Goal: Find specific page/section: Find specific page/section

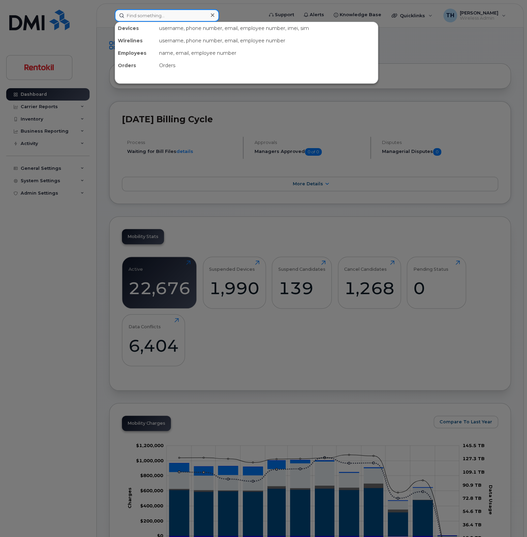
click at [141, 18] on input at bounding box center [167, 15] width 104 height 12
paste input "2085154580"
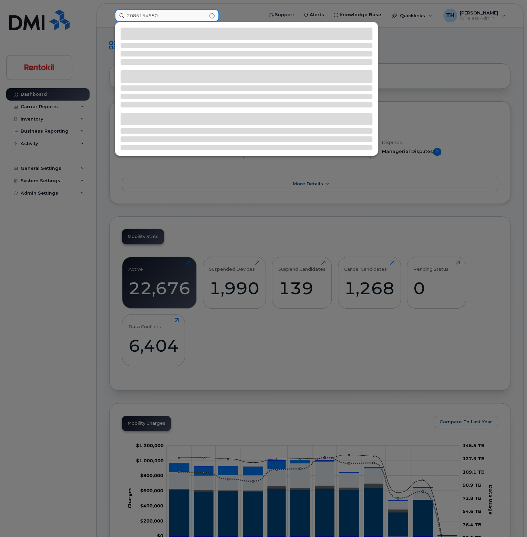
click at [175, 17] on input "2085154580" at bounding box center [167, 15] width 104 height 12
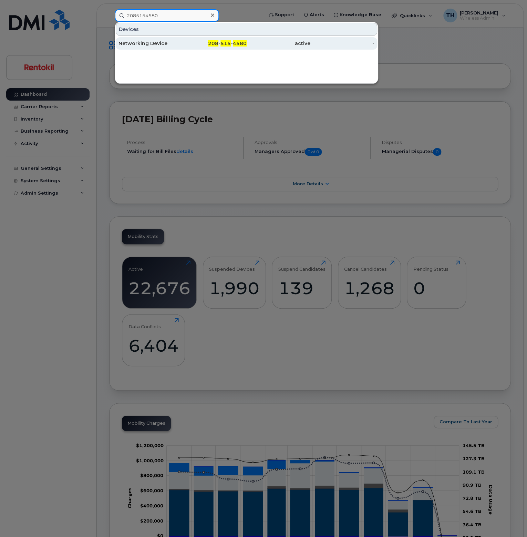
type input "2085154580"
click at [175, 44] on div "Networking Device" at bounding box center [150, 43] width 64 height 7
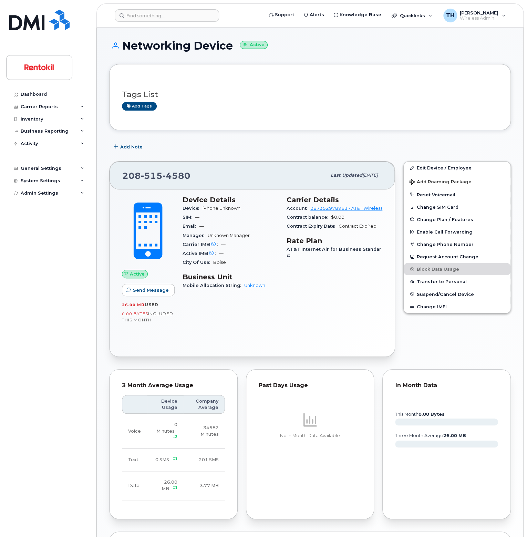
scroll to position [118, 0]
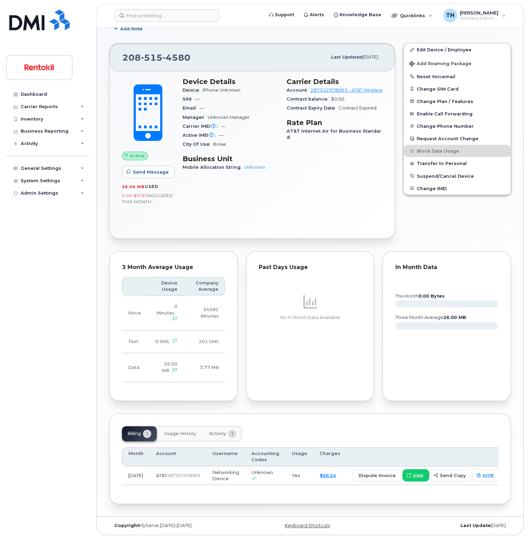
click at [216, 438] on button "Activity 1" at bounding box center [222, 433] width 38 height 15
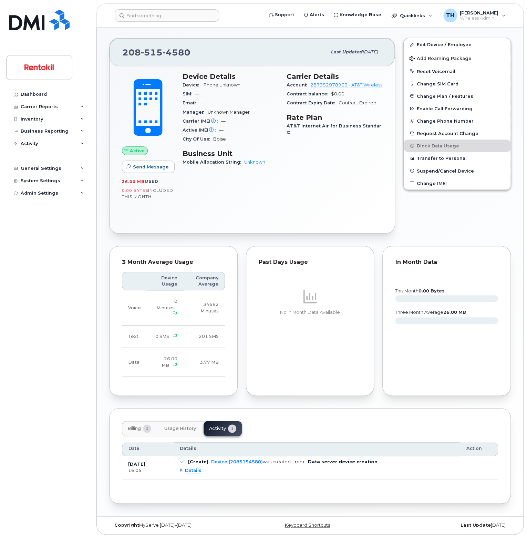
click at [189, 434] on button "Usage History" at bounding box center [180, 428] width 43 height 15
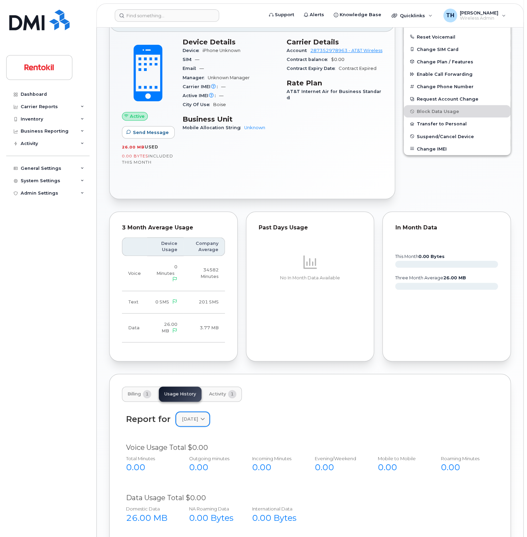
click at [198, 424] on link "August 2025" at bounding box center [192, 419] width 33 height 14
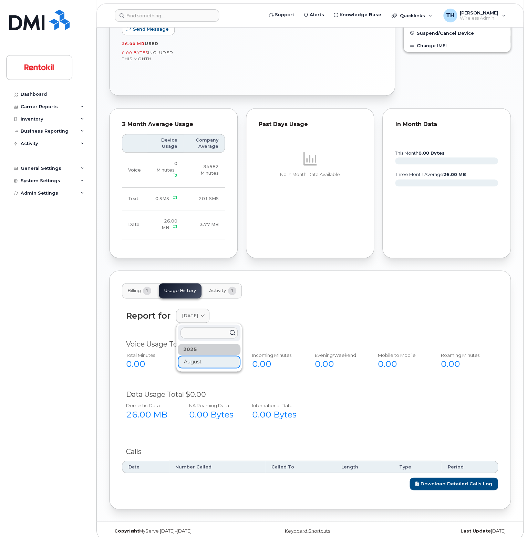
click at [135, 279] on div "Billing 1 Usage History Activity 1 Report for August 2025 2025 August Voice Usa…" at bounding box center [309, 389] width 401 height 239
click at [142, 294] on button "Billing 1" at bounding box center [139, 290] width 35 height 15
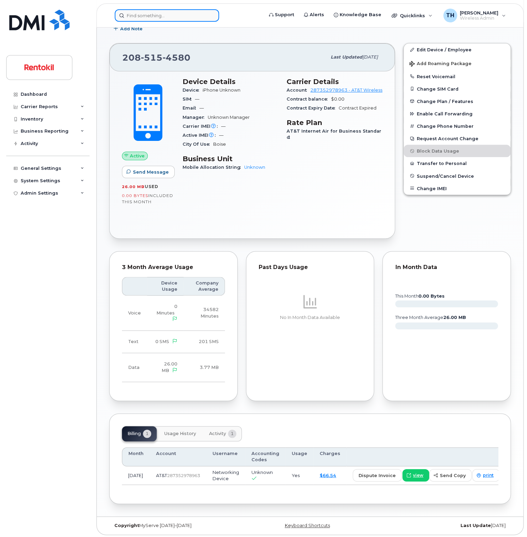
click at [171, 14] on input at bounding box center [167, 15] width 104 height 12
paste input "2085629263"
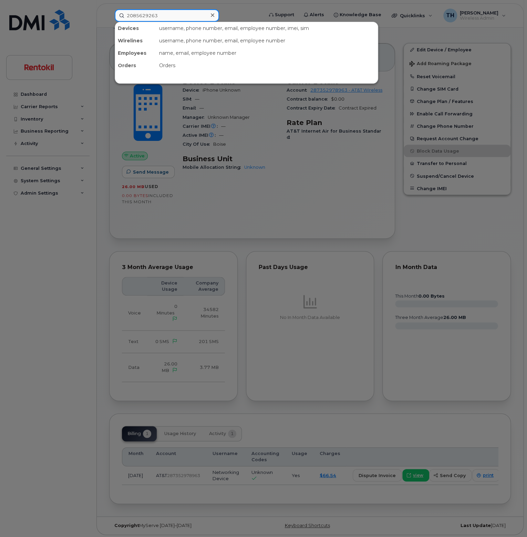
click at [175, 15] on input "2085629263" at bounding box center [167, 15] width 104 height 12
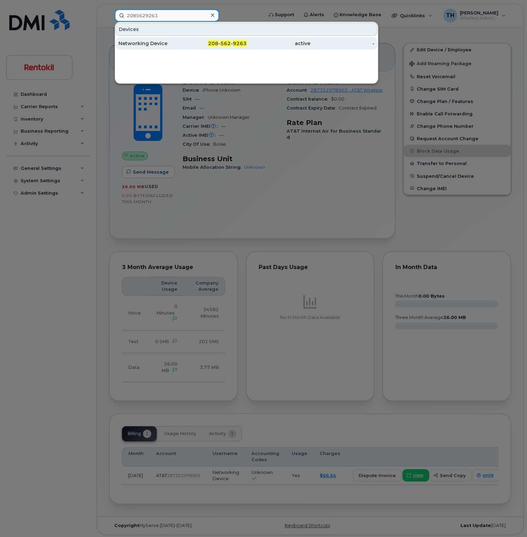
type input "2085629263"
click at [171, 41] on div "Networking Device" at bounding box center [150, 43] width 64 height 7
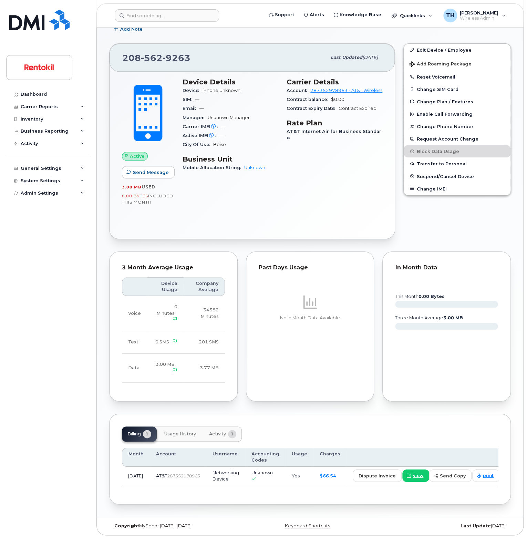
scroll to position [118, 0]
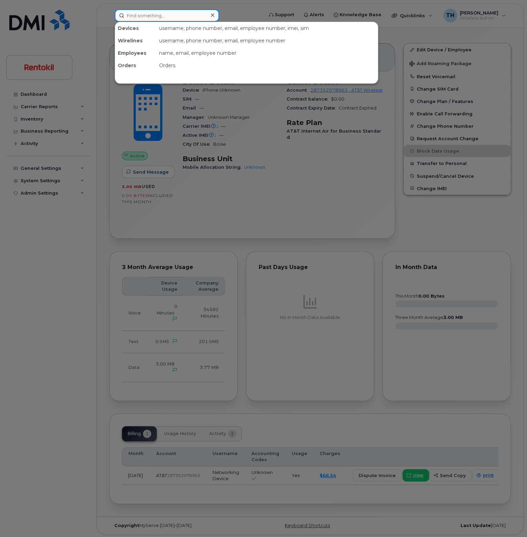
click at [151, 15] on input at bounding box center [167, 15] width 104 height 12
paste input "3412581673"
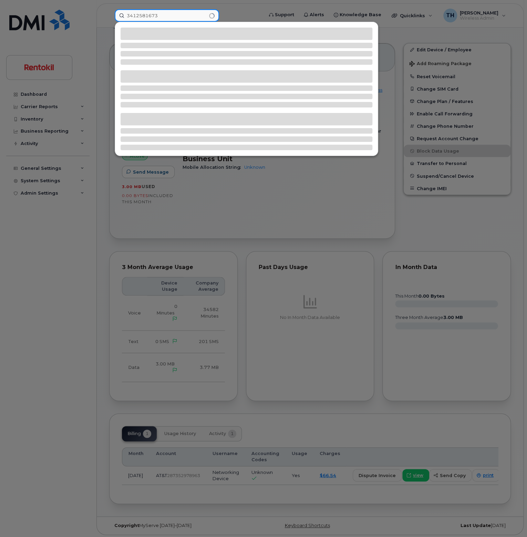
click at [177, 17] on input "3412581673" at bounding box center [167, 15] width 104 height 12
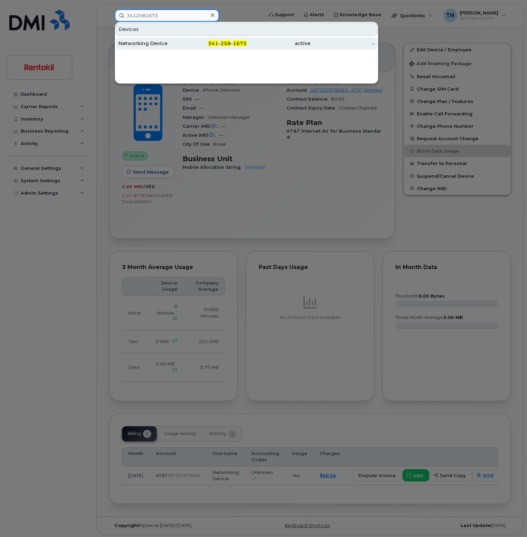
type input "3412581673"
click at [178, 39] on div "Networking Device" at bounding box center [150, 43] width 64 height 12
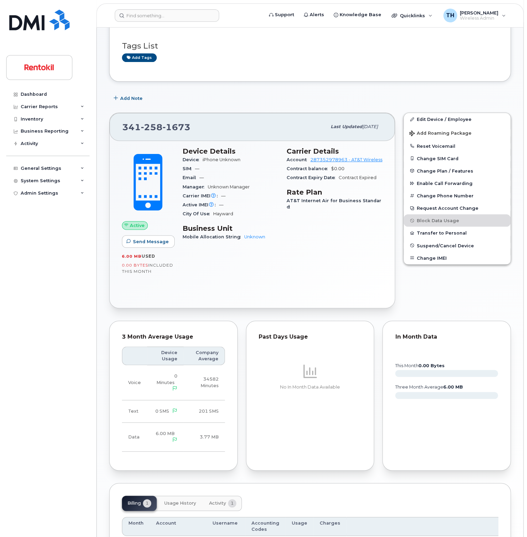
scroll to position [118, 0]
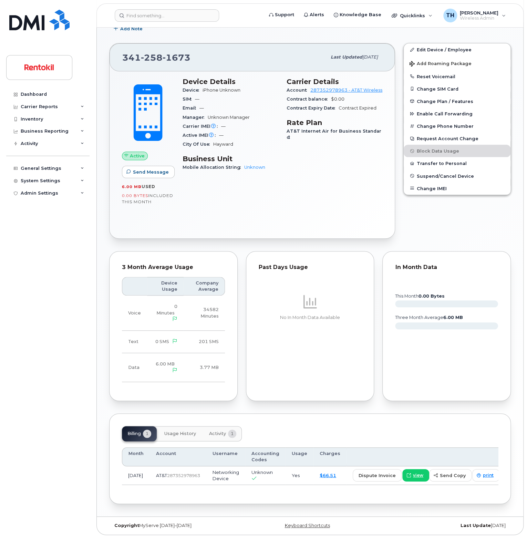
click at [188, 431] on span "Usage History" at bounding box center [180, 434] width 32 height 6
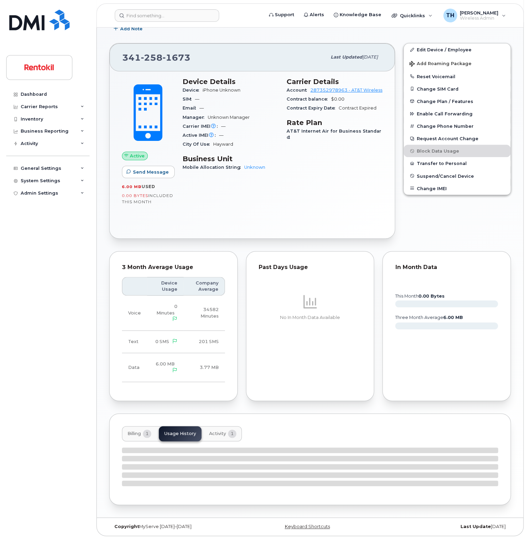
click at [217, 431] on span "Activity" at bounding box center [217, 434] width 17 height 6
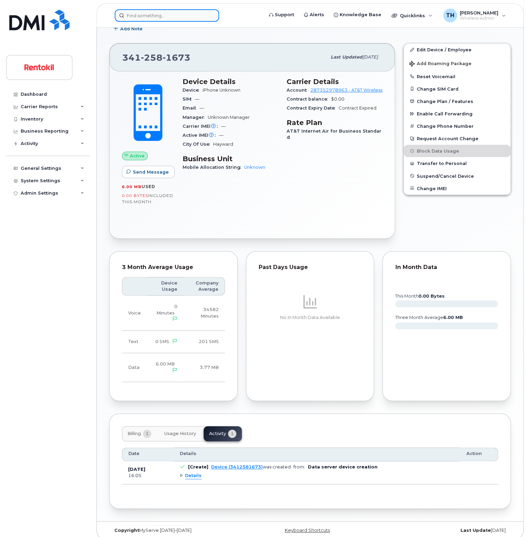
click at [162, 18] on input at bounding box center [167, 15] width 104 height 12
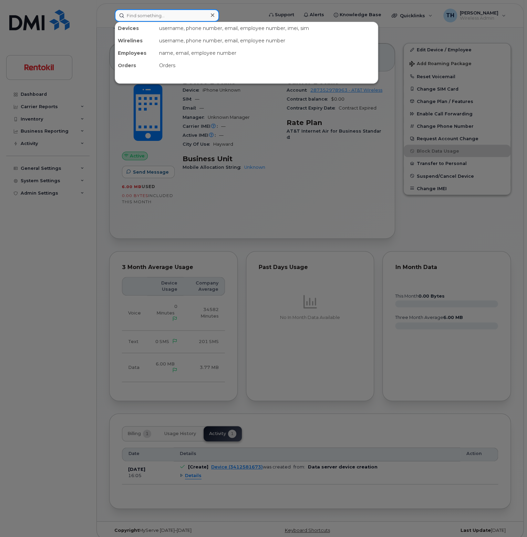
paste input "9592569963"
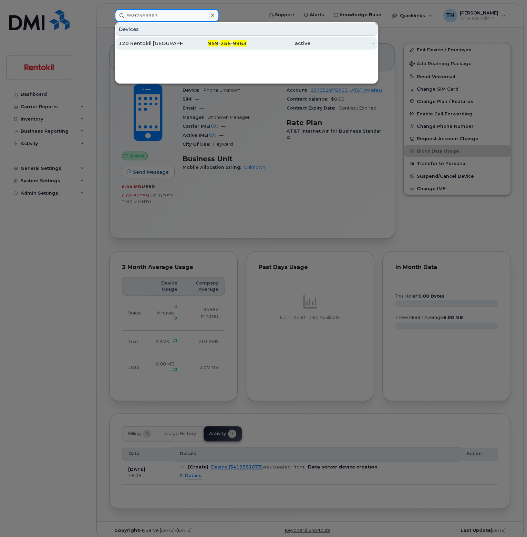
type input "9592569963"
click at [176, 45] on div "120 Rentokil [GEOGRAPHIC_DATA], Inc." at bounding box center [150, 43] width 64 height 7
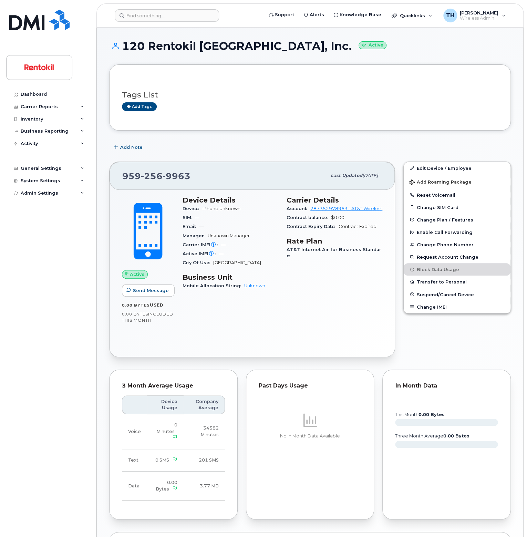
drag, startPoint x: 187, startPoint y: 37, endPoint x: 189, endPoint y: 41, distance: 4.4
click at [187, 37] on div "120 Rentokil [GEOGRAPHIC_DATA], Inc. Active Tags List Add tags Add Note [PHONE_…" at bounding box center [310, 334] width 426 height 613
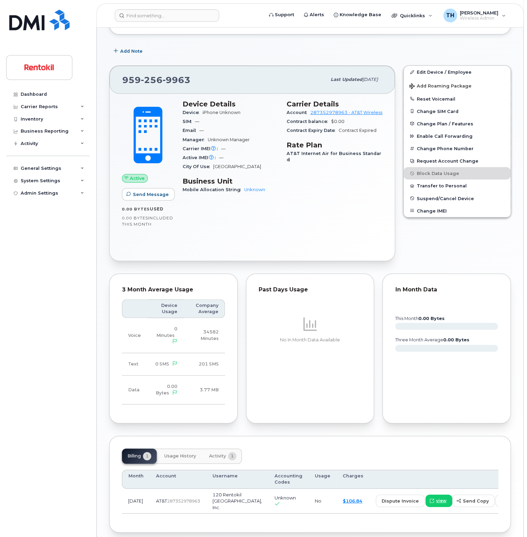
scroll to position [125, 0]
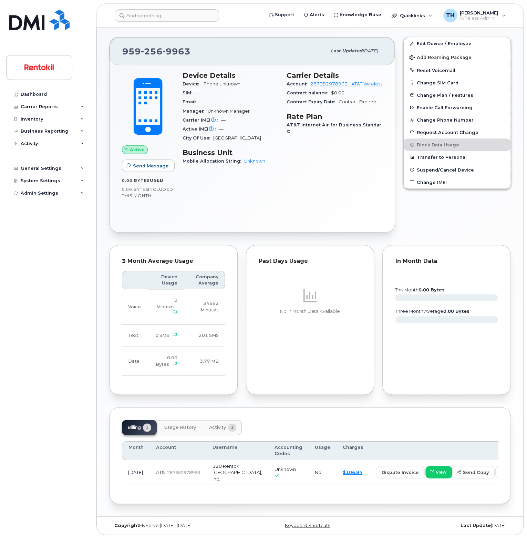
click at [229, 428] on span "1" at bounding box center [232, 427] width 8 height 8
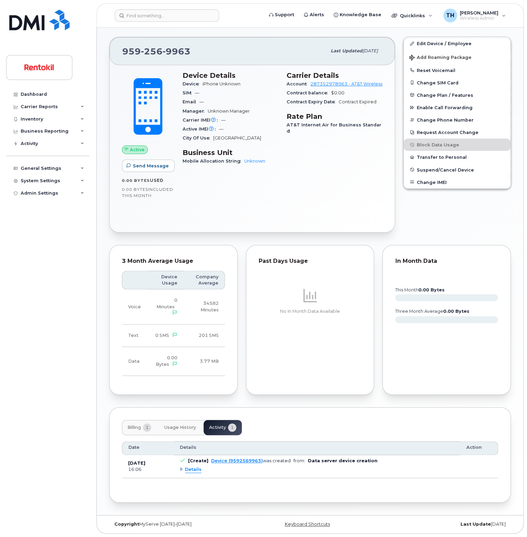
scroll to position [124, 0]
